Goal: Task Accomplishment & Management: Manage account settings

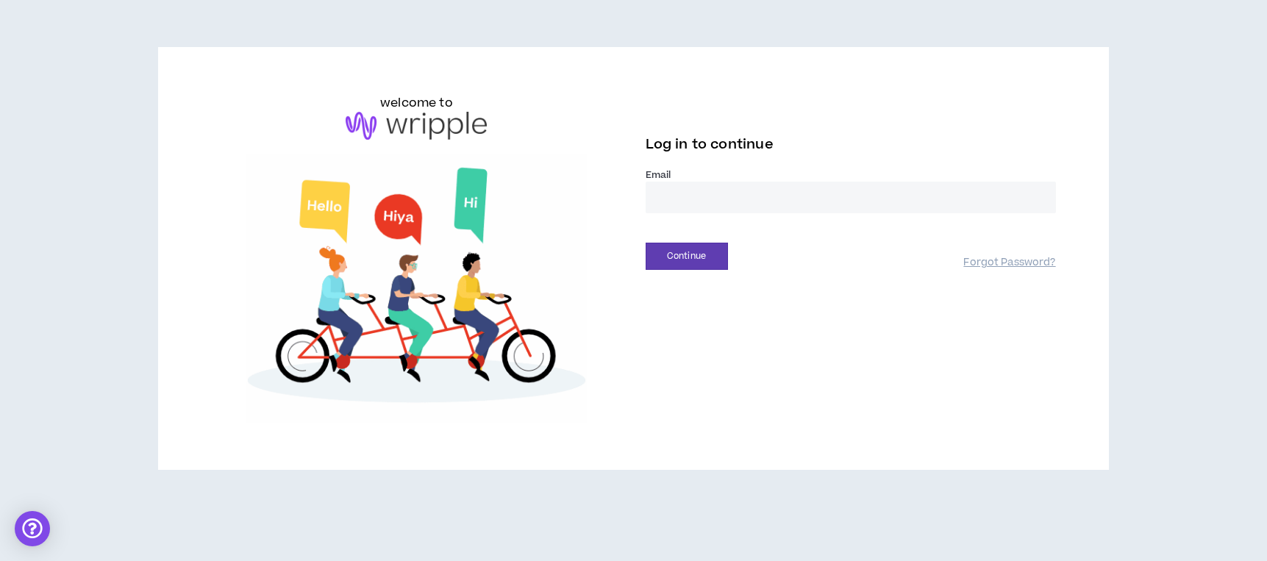
click at [691, 196] on input "email" at bounding box center [851, 198] width 410 height 32
type input "**********"
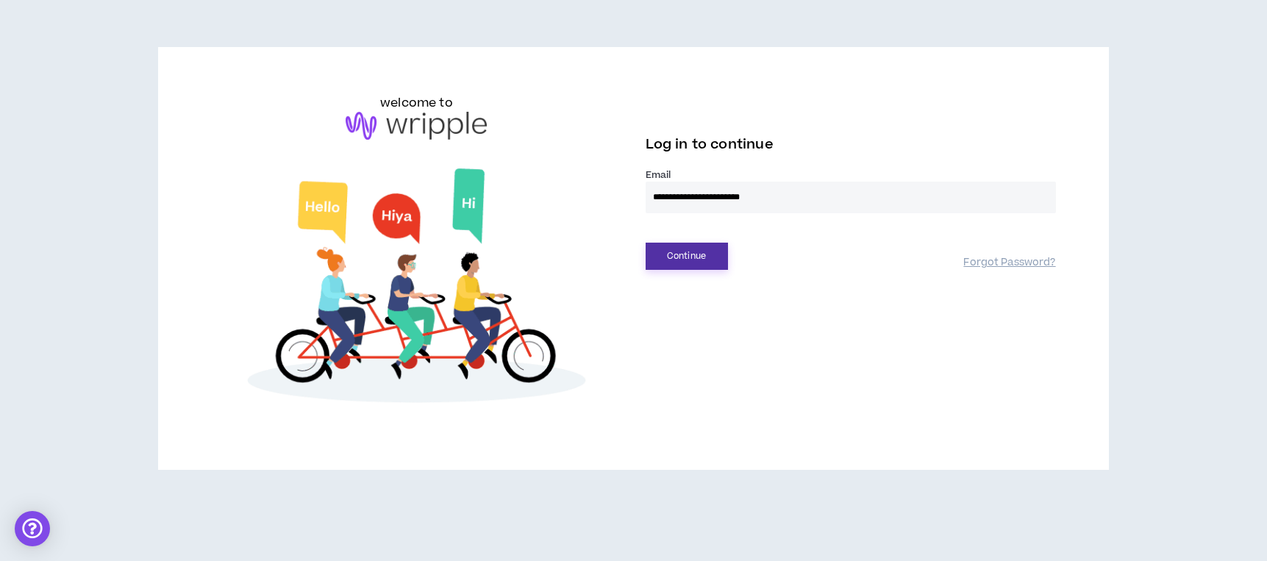
click at [695, 249] on button "Continue" at bounding box center [687, 256] width 82 height 27
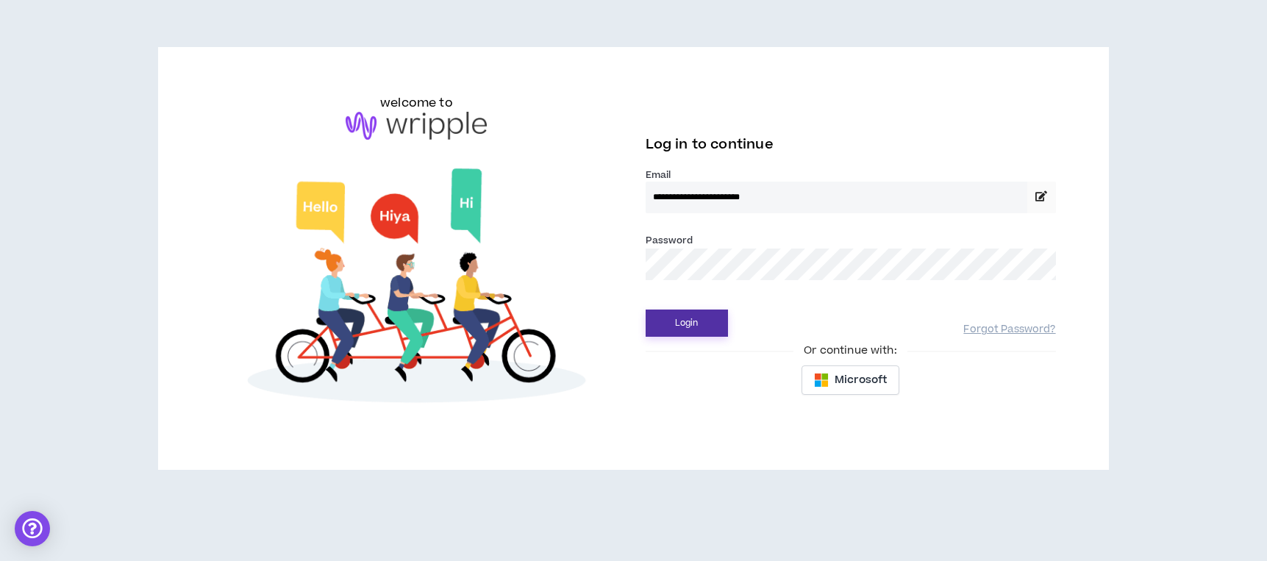
click at [696, 324] on button "Login" at bounding box center [687, 323] width 82 height 27
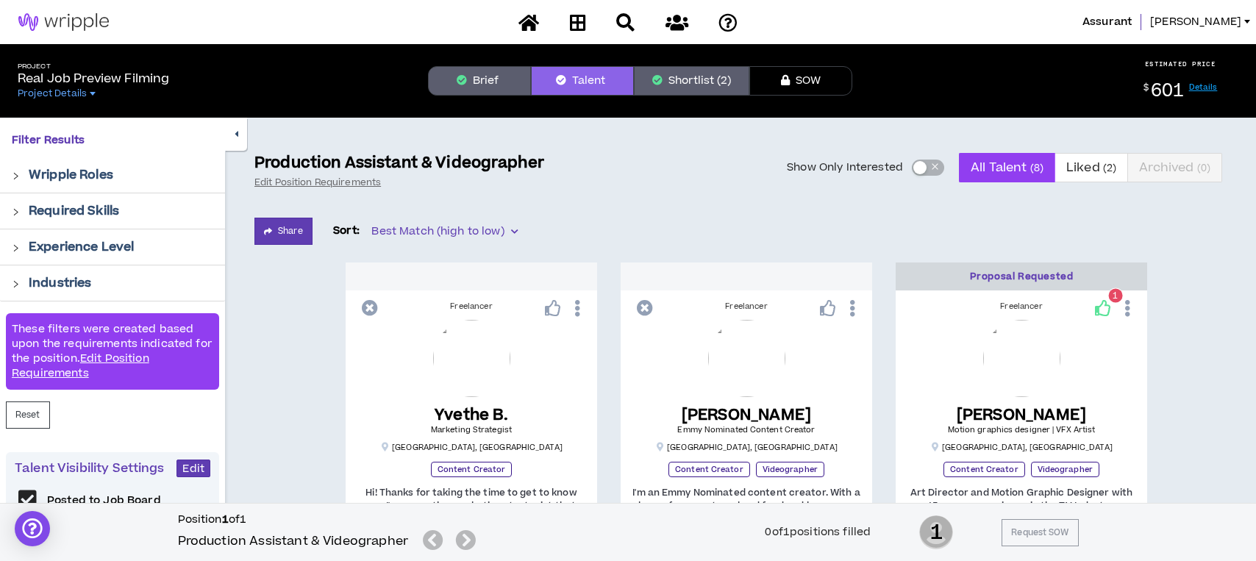
click at [706, 80] on button "Shortlist (2)" at bounding box center [691, 80] width 115 height 29
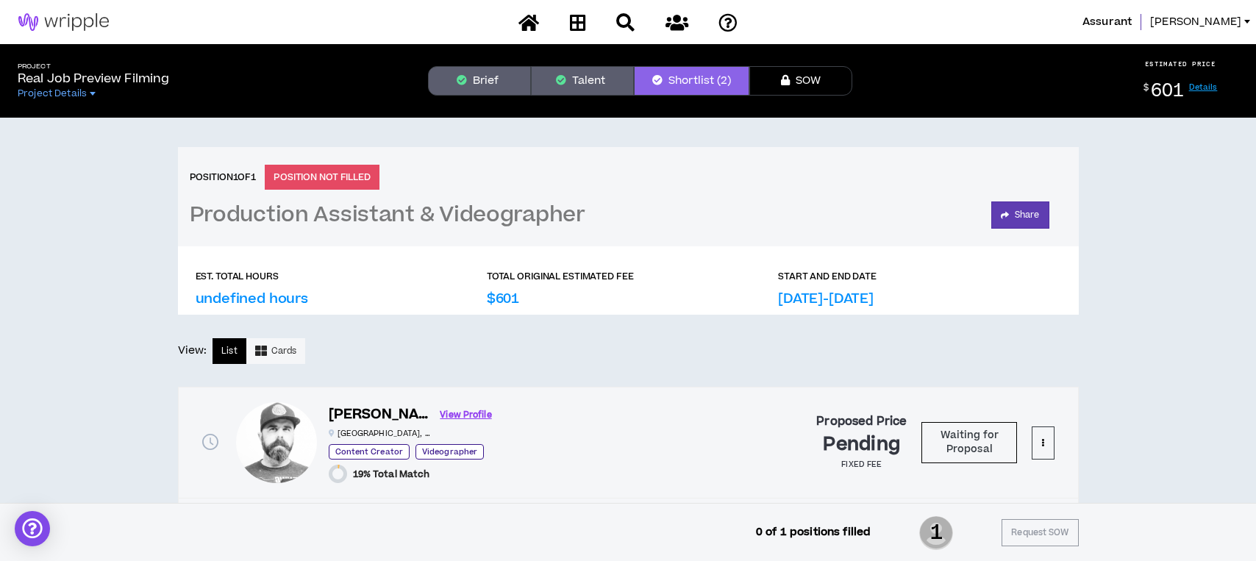
click at [494, 210] on h3 "Production Assistant & Videographer" at bounding box center [388, 215] width 396 height 26
